Goal: Task Accomplishment & Management: Manage account settings

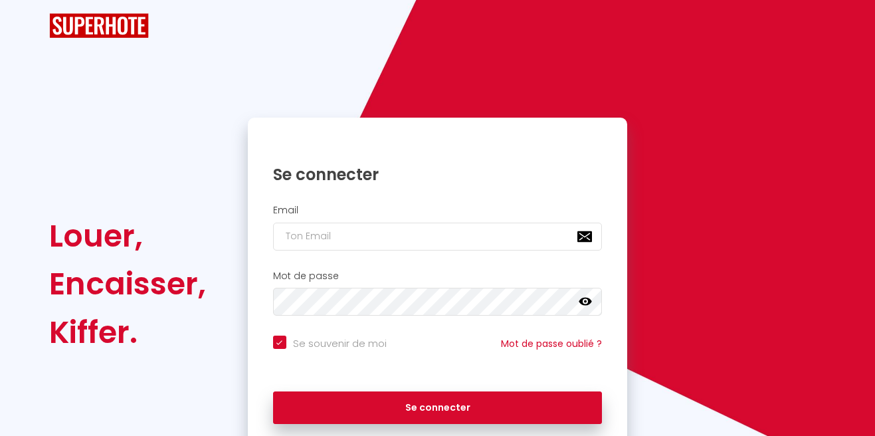
checkbox input "true"
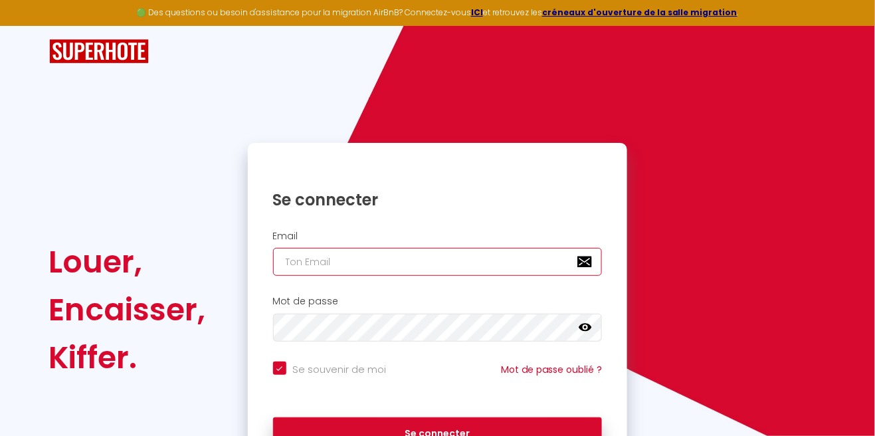
click at [385, 259] on input "email" at bounding box center [438, 262] width 330 height 28
type input "[EMAIL_ADDRESS][DOMAIN_NAME]"
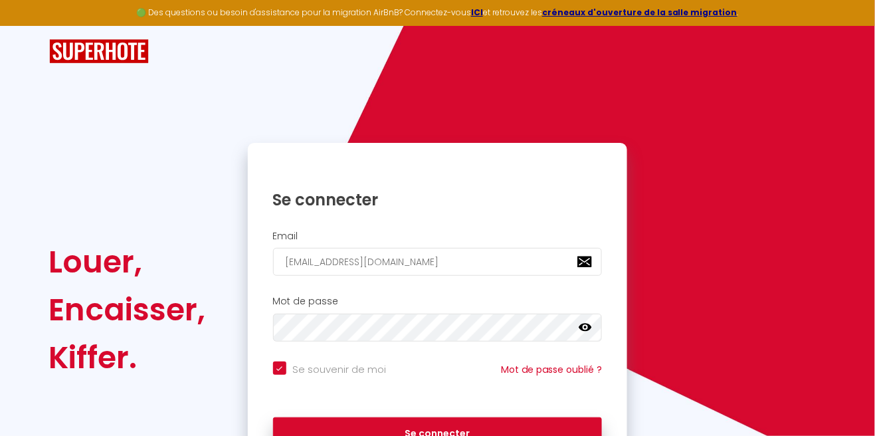
click at [273, 417] on button "Se connecter" at bounding box center [438, 433] width 330 height 33
checkbox input "true"
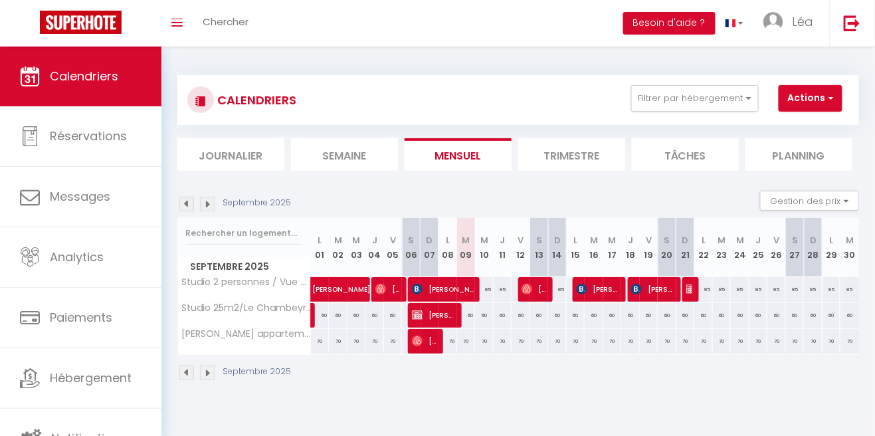
click at [212, 201] on img at bounding box center [207, 204] width 15 height 15
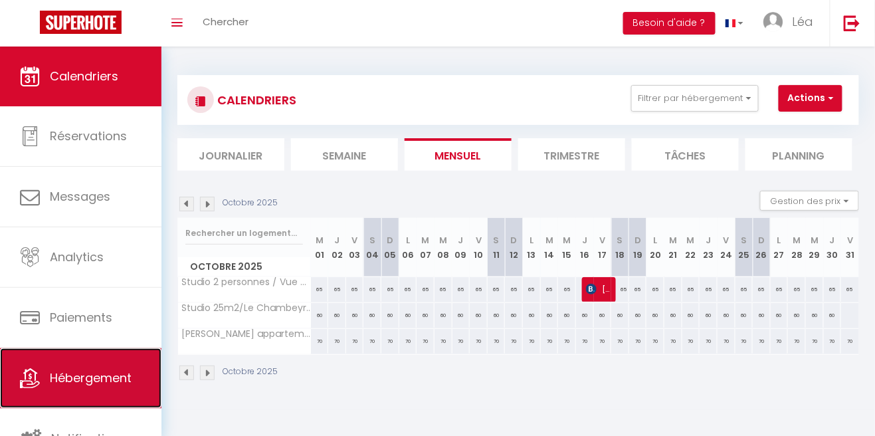
click at [108, 379] on span "Hébergement" at bounding box center [91, 377] width 82 height 17
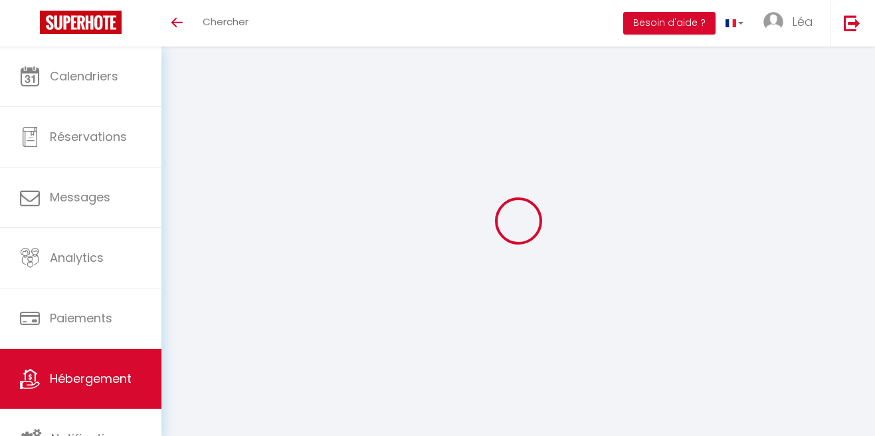
select select "3"
select select "2"
select select "1"
select select
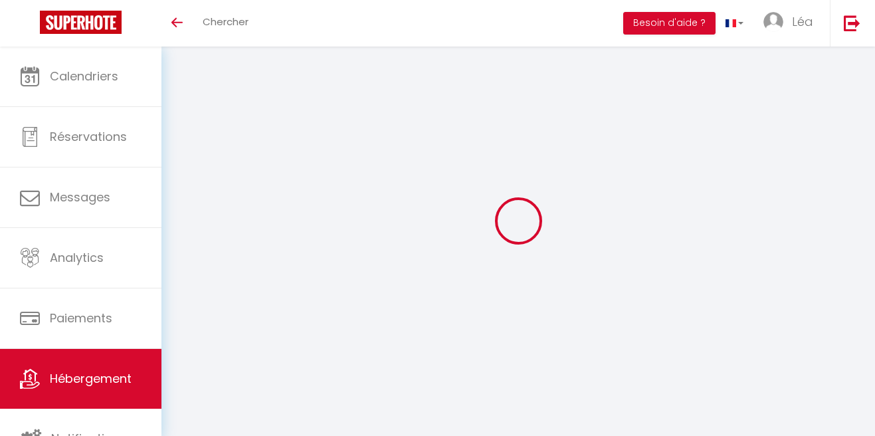
select select "28"
select select
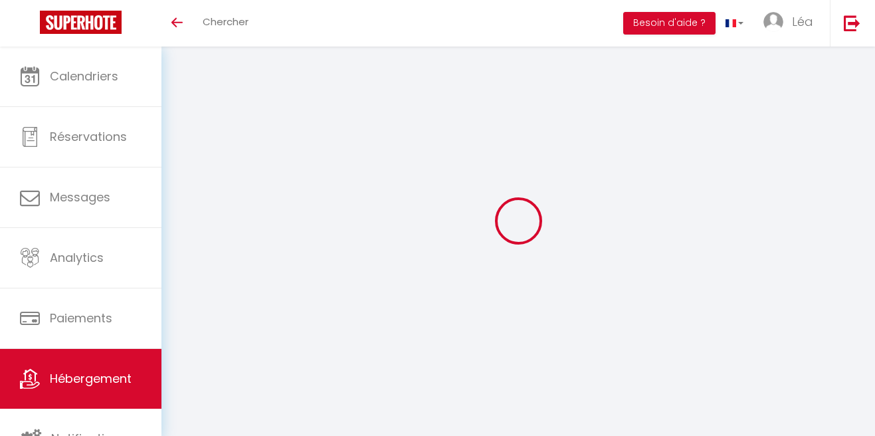
select select
checkbox input "false"
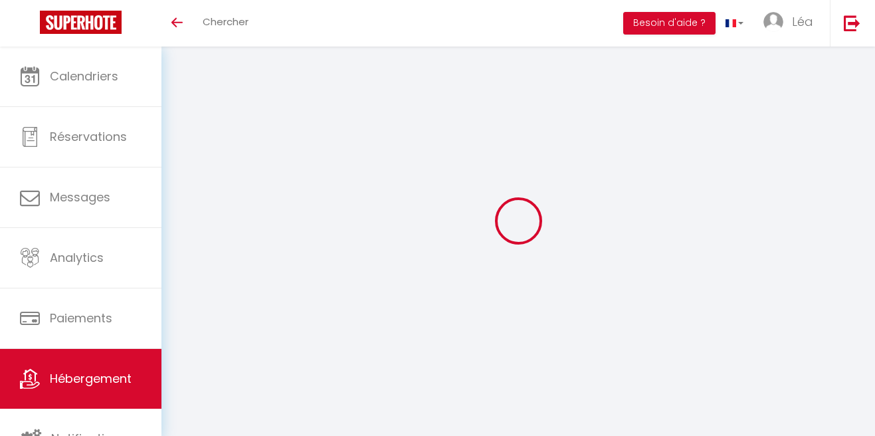
checkbox input "false"
select select
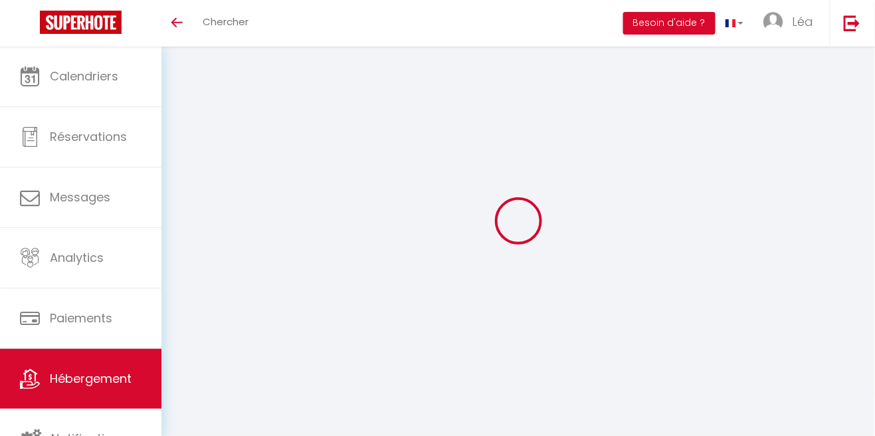
select select
checkbox input "false"
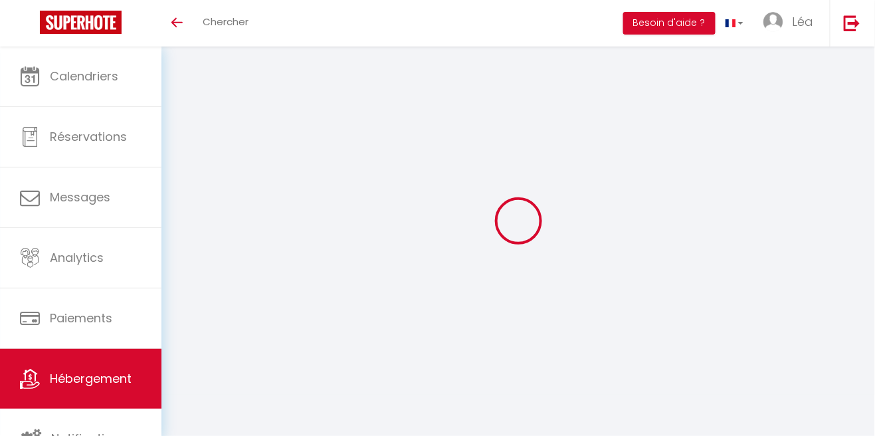
checkbox input "false"
select select
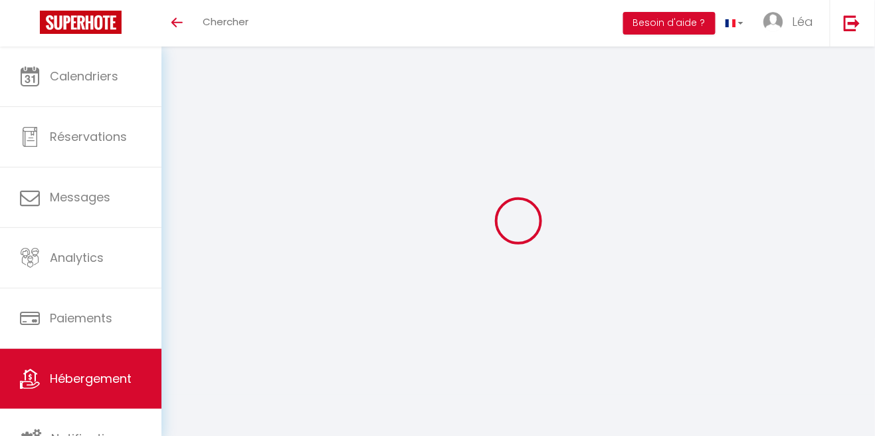
type input "Studio 25m2/Le Chambeyron/Vars/Ski au pied/Confort"
type input "Léa"
type input "Ursini"
type input "865, route de la Crau"
type input "83400"
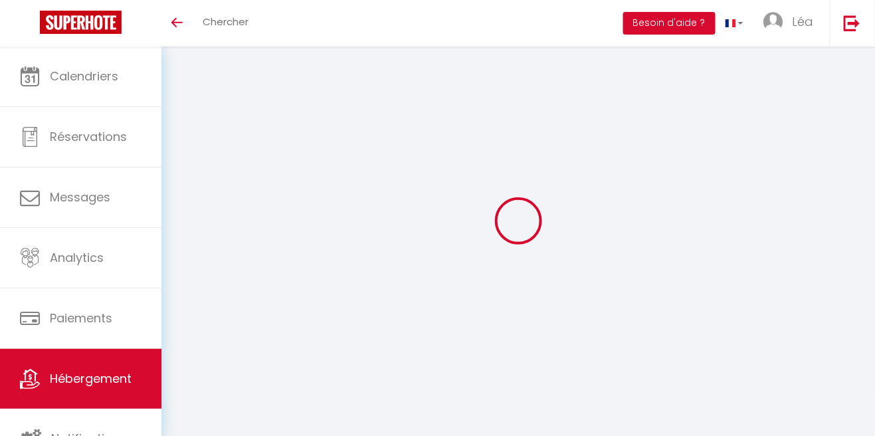
type input "Hyères"
type input "70"
type input "30"
type input "0.88"
type input "250"
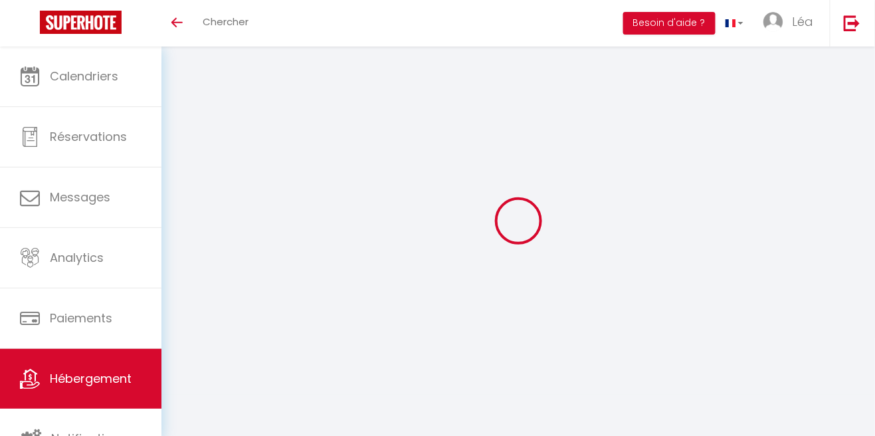
select select
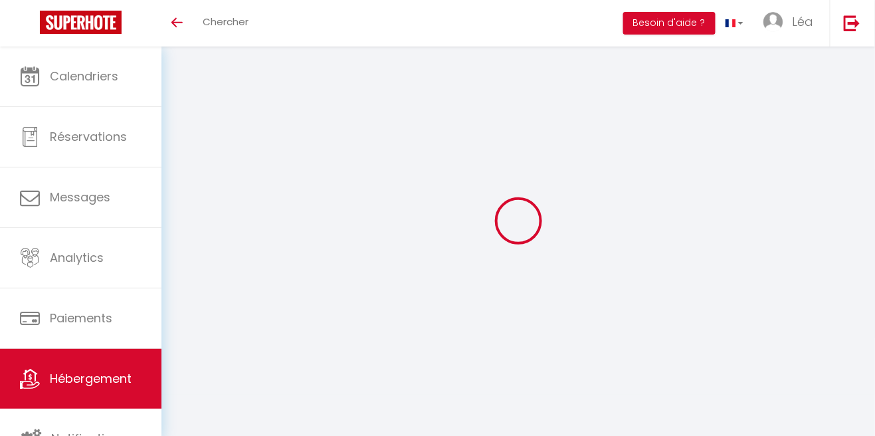
type input "10, Cours Guy Seradour"
type input "05560"
type input "Vars"
type input "lea.u@hotmail.fr"
select select
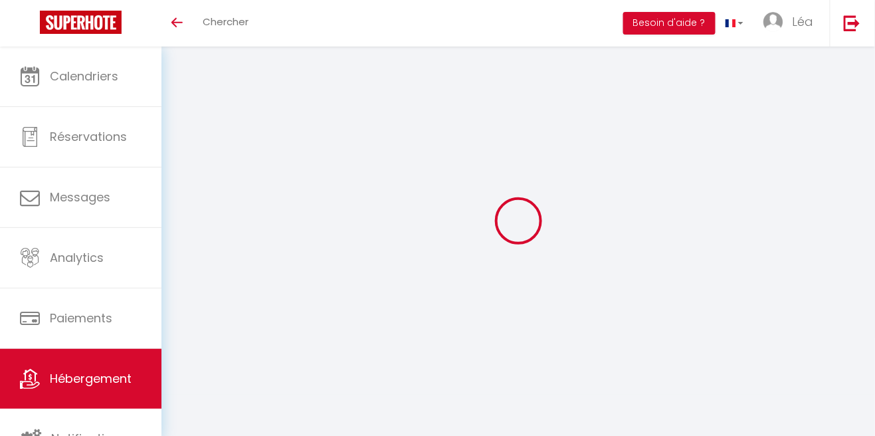
checkbox input "false"
type input "0"
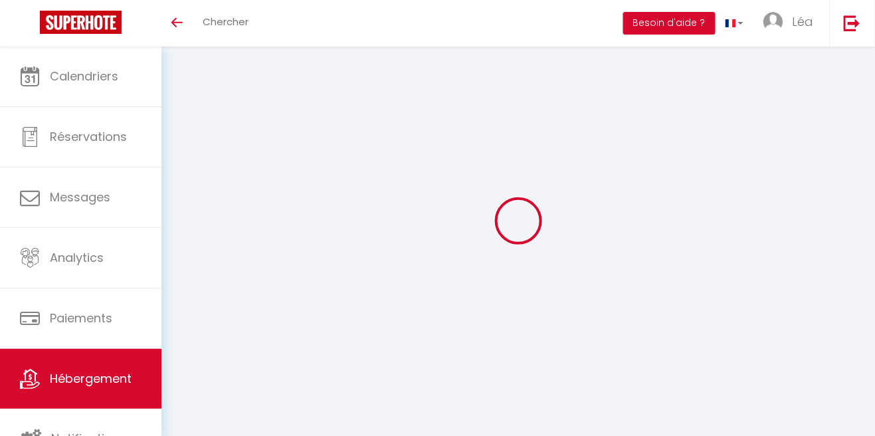
type input "0"
select select "49686"
select select
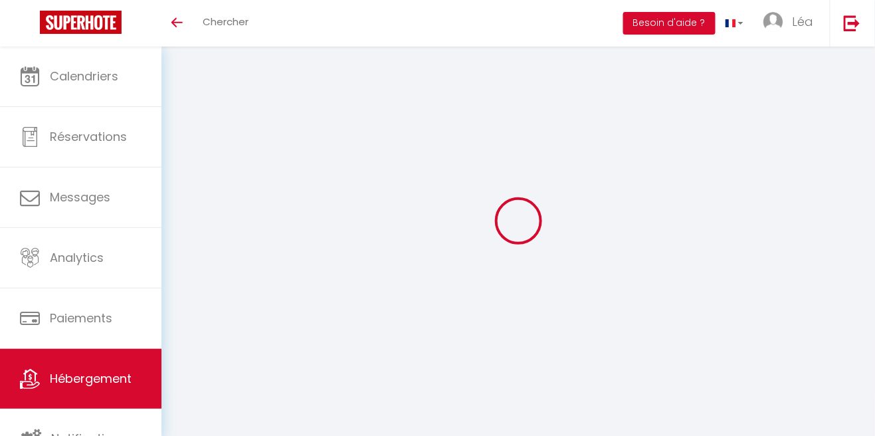
select select
checkbox input "false"
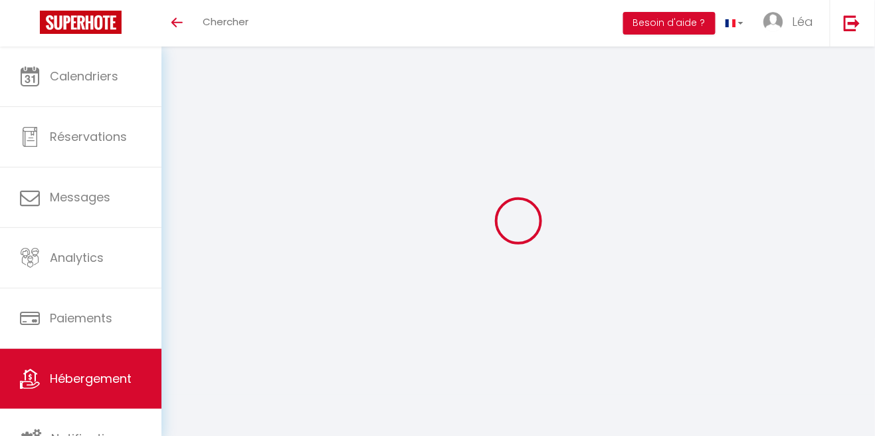
checkbox input "false"
select select
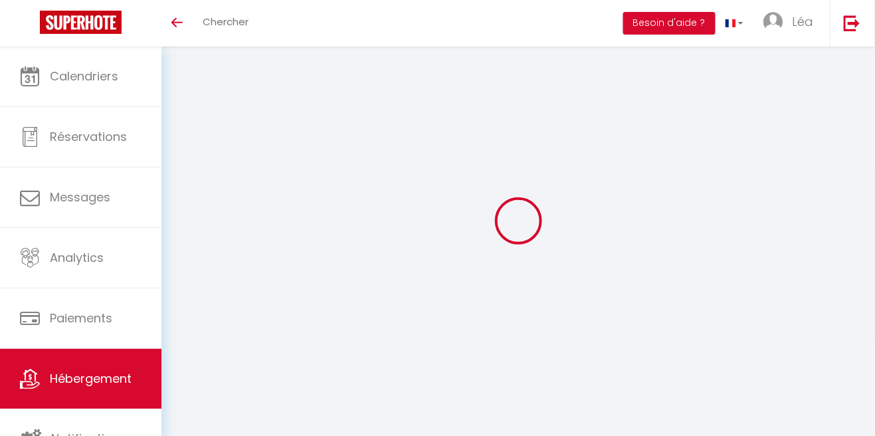
select select
checkbox input "false"
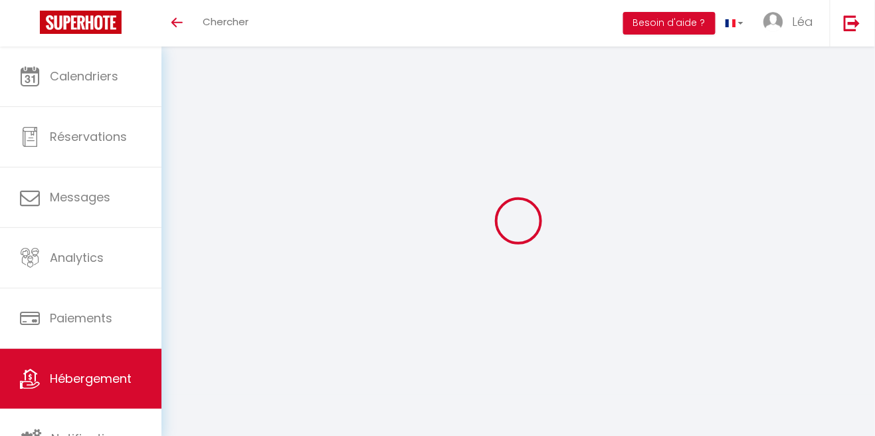
checkbox input "false"
select select
checkbox input "false"
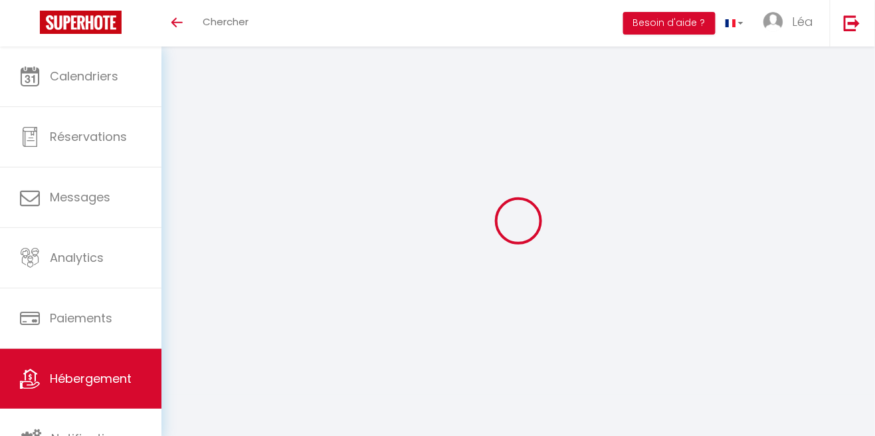
checkbox input "false"
select select "14:00"
select select "10:00"
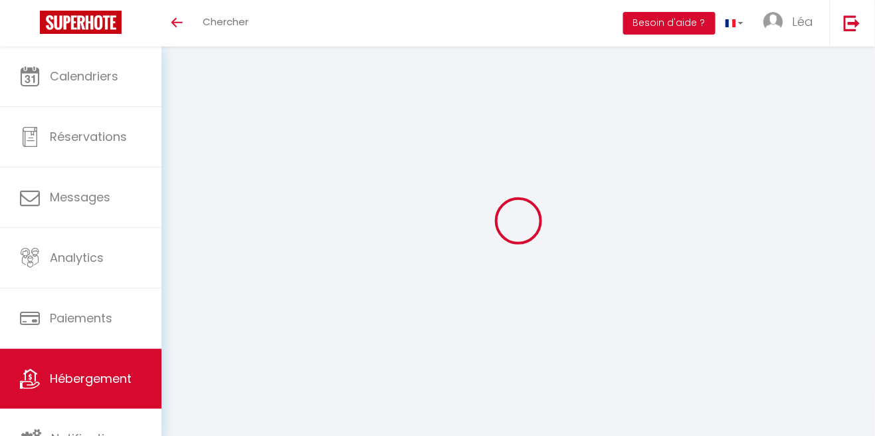
select select "14:00"
select select "30"
select select "120"
select select
checkbox input "false"
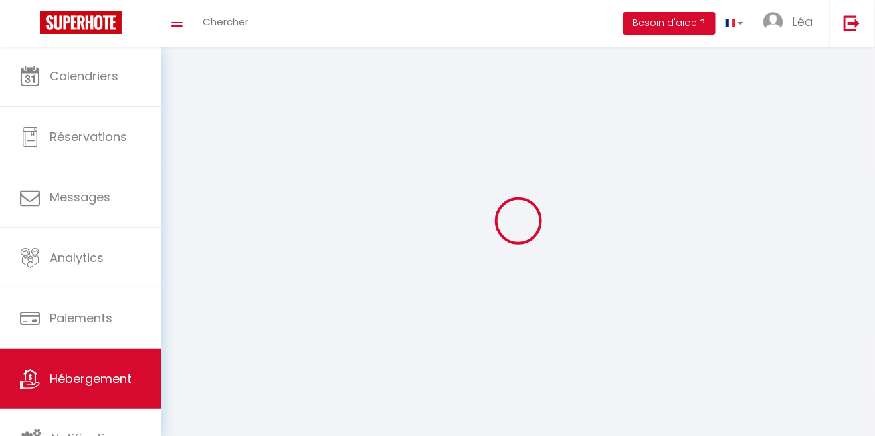
checkbox input "false"
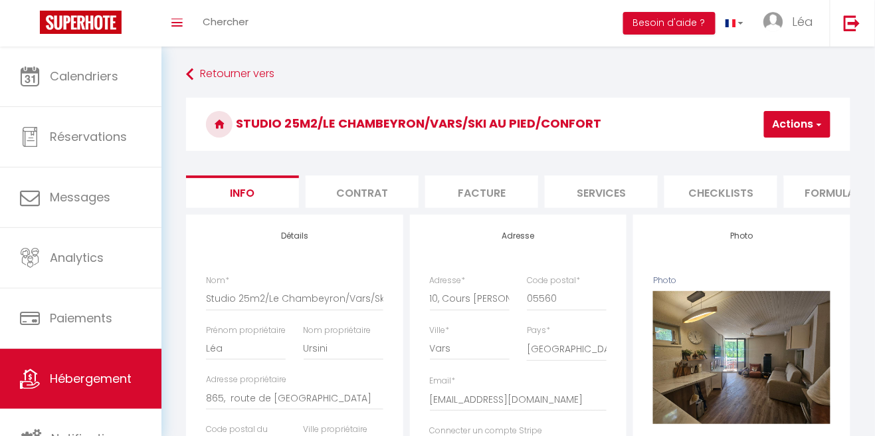
select select
checkbox input "false"
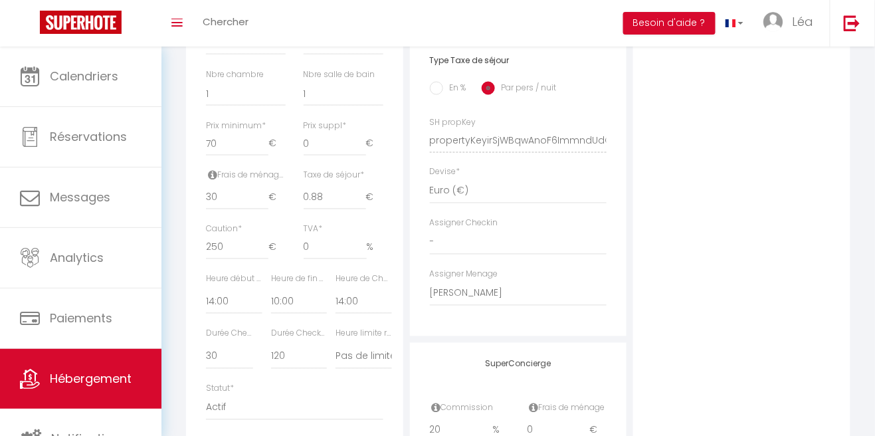
scroll to position [556, 0]
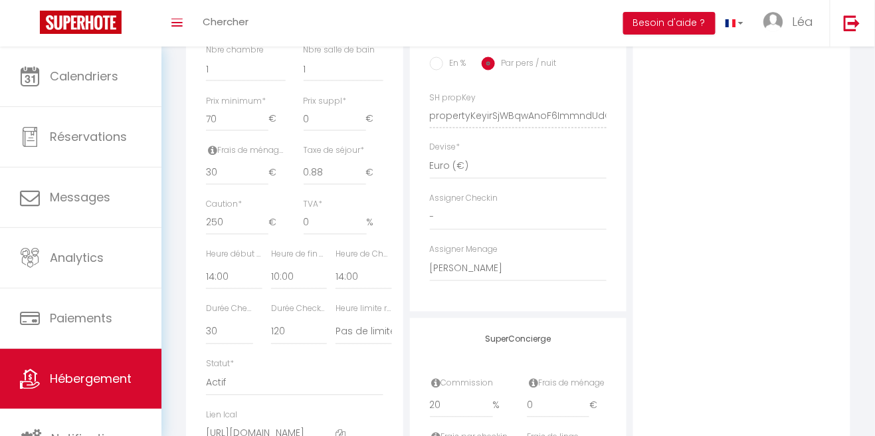
click at [789, 333] on div "Photo Photo Supprimer Drag and drop a file here or click Ooops, something wrong…" at bounding box center [741, 106] width 217 height 896
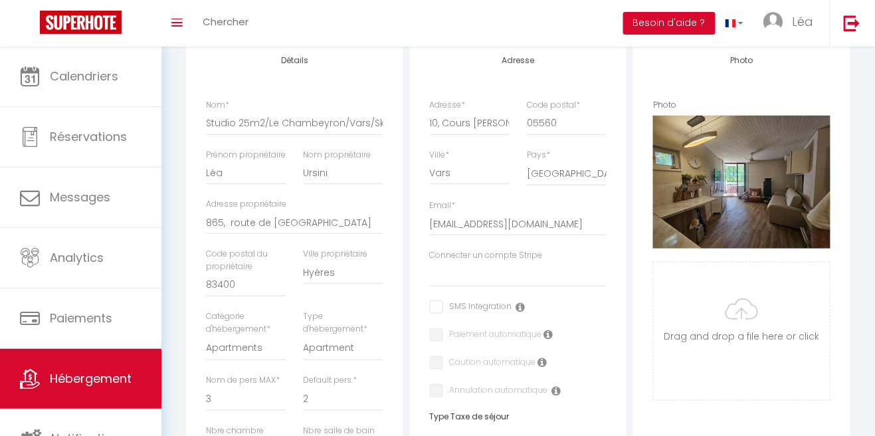
scroll to position [0, 0]
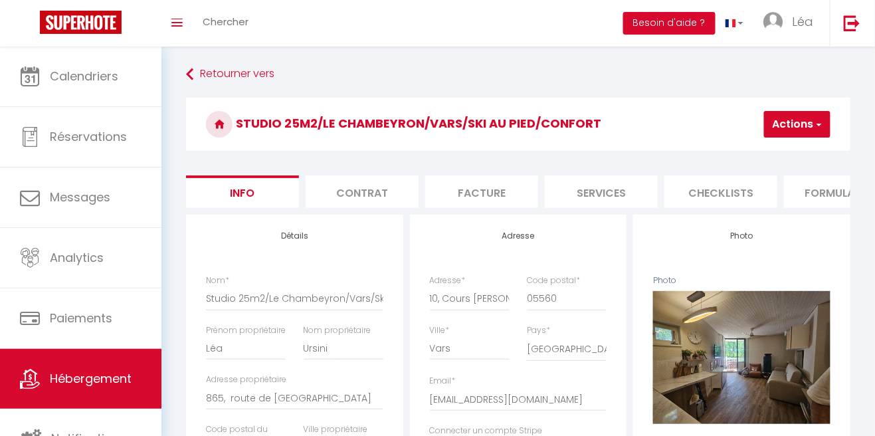
click at [793, 116] on button "Actions" at bounding box center [797, 124] width 66 height 27
click at [732, 152] on input "Enregistrer" at bounding box center [725, 153] width 49 height 13
